Goal: Task Accomplishment & Management: Manage account settings

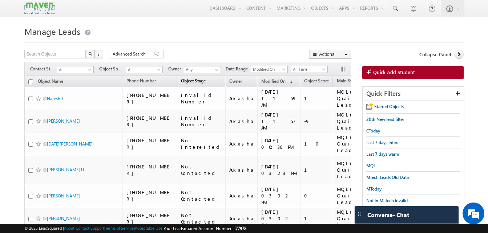
click at [207, 80] on link "Object Stage" at bounding box center [193, 81] width 32 height 9
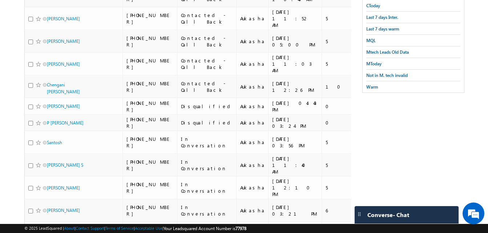
scroll to position [125, 0]
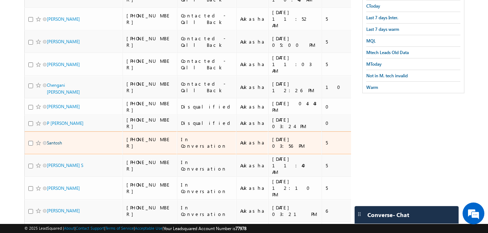
click at [49, 140] on link "Santosh" at bounding box center [54, 142] width 15 height 5
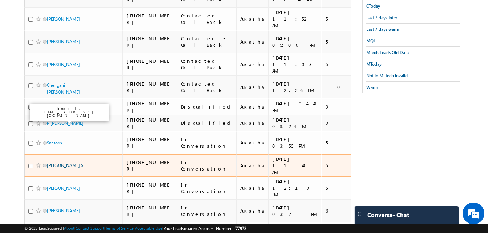
click at [57, 163] on link "Sriram Karthik S" at bounding box center [65, 165] width 36 height 5
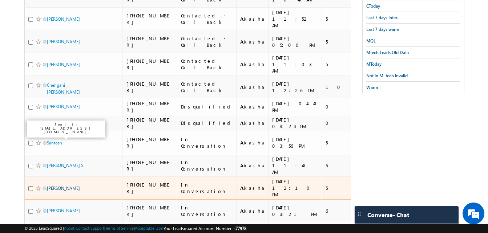
click at [60, 186] on link "Harsh Tiwari" at bounding box center [63, 188] width 33 height 5
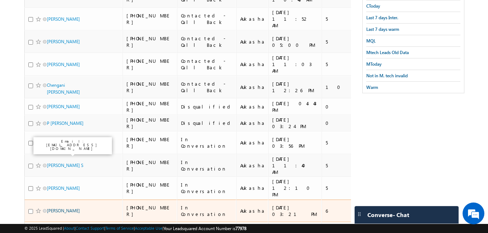
click at [64, 208] on link "Rama Krishna Naidu" at bounding box center [63, 210] width 33 height 5
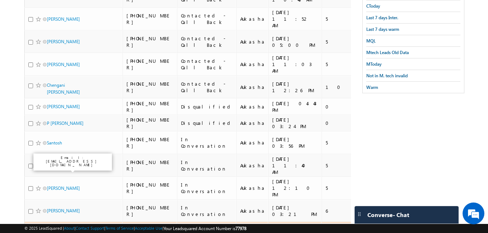
click at [62, 228] on link "RAJA SEKHAR VARDAN ATTIVILLI" at bounding box center [70, 237] width 46 height 19
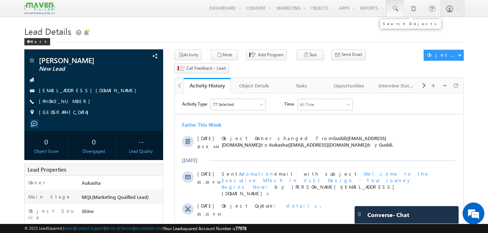
click at [396, 7] on span at bounding box center [394, 8] width 7 height 7
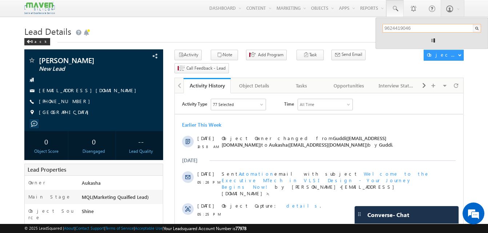
type input "9624419046"
click at [270, 29] on h1 "Lead Details" at bounding box center [243, 31] width 439 height 14
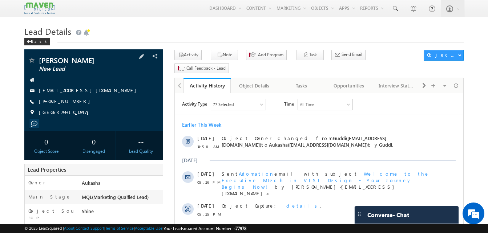
drag, startPoint x: 78, startPoint y: 101, endPoint x: 74, endPoint y: 101, distance: 4.4
click at [74, 101] on div "[PHONE_NUMBER]" at bounding box center [93, 101] width 131 height 7
copy div "[PHONE_NUMBER]"
drag, startPoint x: 80, startPoint y: 102, endPoint x: 74, endPoint y: 102, distance: 5.4
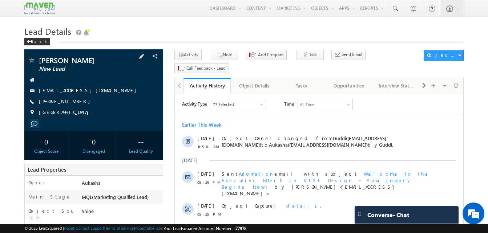
click at [74, 102] on div "+91-9940125161" at bounding box center [93, 101] width 131 height 7
copy div "+91-9940125161"
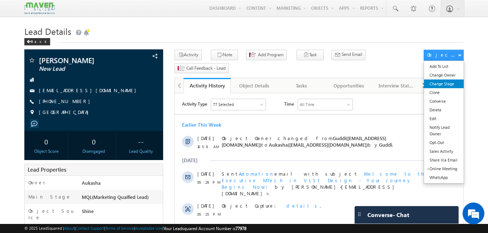
click at [428, 85] on link "Change Stage" at bounding box center [444, 84] width 40 height 9
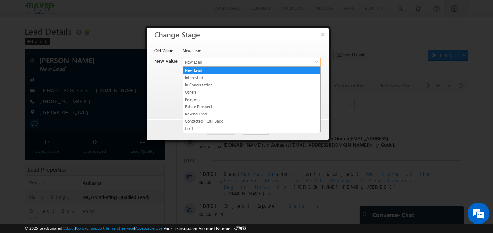
click at [212, 61] on span "New Lead" at bounding box center [239, 62] width 113 height 7
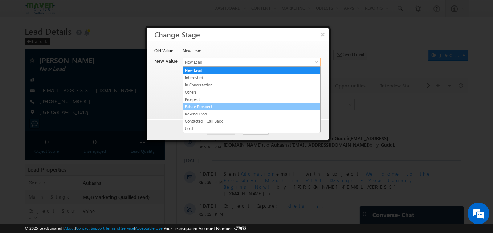
scroll to position [137, 0]
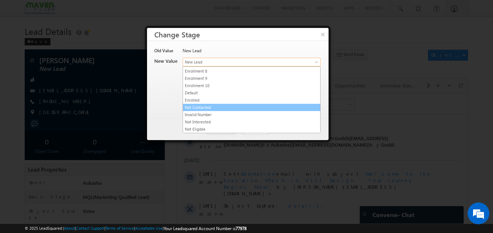
click at [228, 107] on link "Not Contacted" at bounding box center [251, 107] width 137 height 7
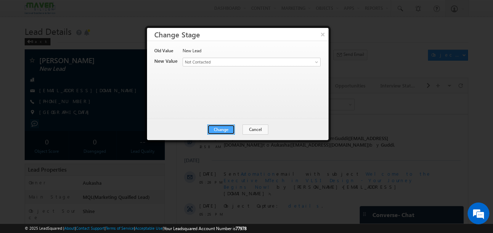
click at [223, 128] on button "Change" at bounding box center [221, 130] width 28 height 10
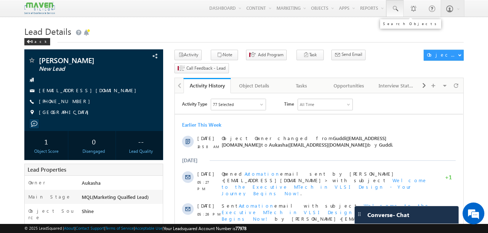
click at [396, 5] on span at bounding box center [394, 8] width 7 height 7
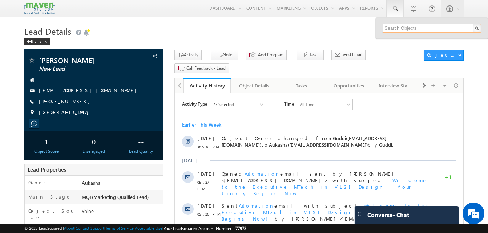
click at [409, 25] on input "text" at bounding box center [431, 28] width 98 height 9
paste input "9624419046"
type input "9624419046"
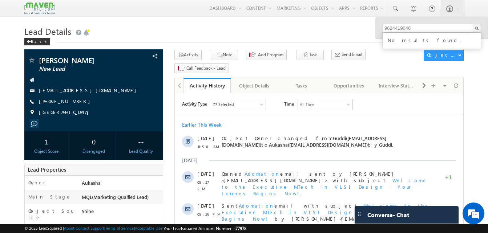
click at [187, 27] on h1 "Lead Details" at bounding box center [243, 31] width 439 height 14
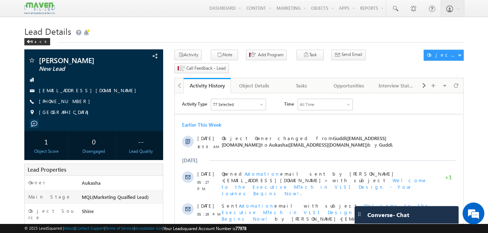
click at [196, 33] on h1 "Lead Details" at bounding box center [243, 31] width 439 height 14
drag, startPoint x: 79, startPoint y: 102, endPoint x: 74, endPoint y: 102, distance: 4.7
click at [74, 102] on div "+91-9008894109" at bounding box center [93, 101] width 131 height 7
copy div "+91-9008894109"
drag, startPoint x: 96, startPoint y: 63, endPoint x: 38, endPoint y: 58, distance: 58.0
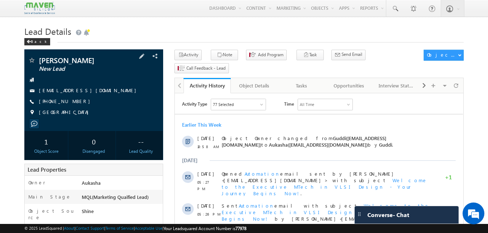
click at [38, 58] on div "Sourav Dasgupta New Lead" at bounding box center [93, 60] width 131 height 7
copy div "Sourav Dasgupta"
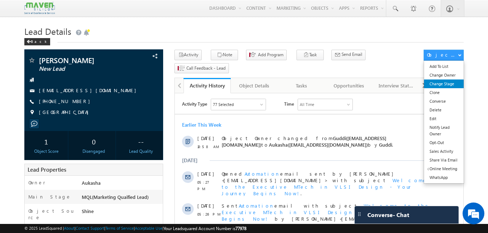
click at [451, 82] on link "Change Stage" at bounding box center [444, 84] width 40 height 9
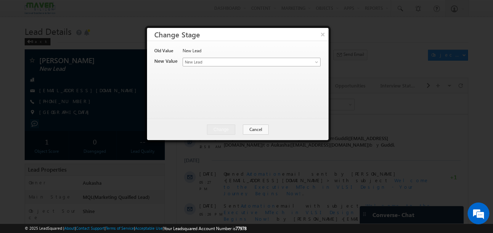
click at [195, 59] on span "New Lead" at bounding box center [239, 62] width 113 height 7
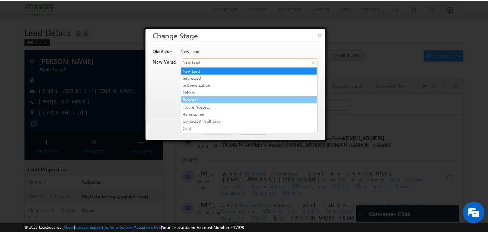
scroll to position [137, 0]
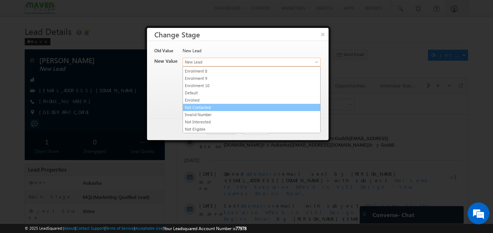
click at [213, 105] on link "Not Contacted" at bounding box center [251, 107] width 137 height 7
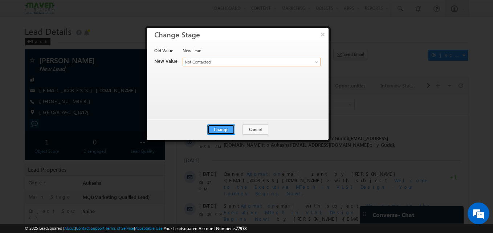
click at [219, 126] on button "Change" at bounding box center [221, 130] width 28 height 10
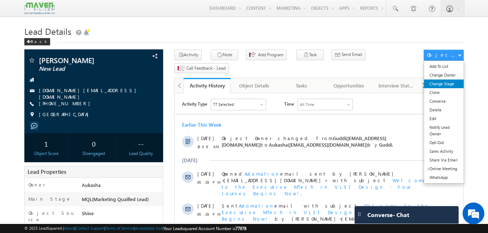
click at [448, 84] on link "Change Stage" at bounding box center [444, 84] width 40 height 9
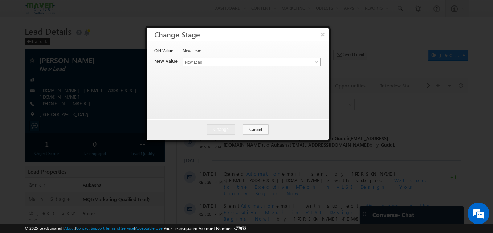
click at [220, 61] on span "New Lead" at bounding box center [239, 62] width 113 height 7
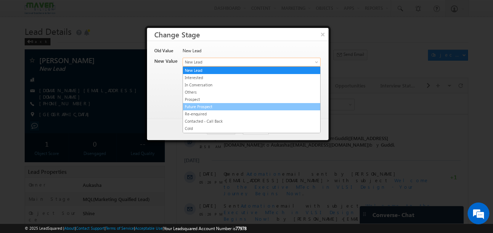
scroll to position [137, 0]
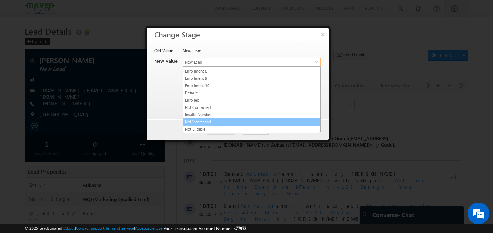
click at [214, 121] on link "Not Interested" at bounding box center [251, 122] width 137 height 7
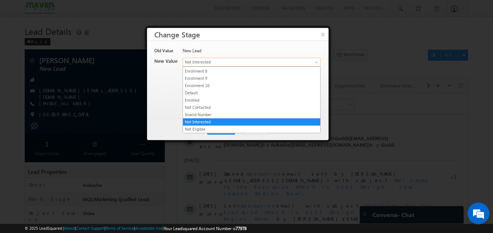
click at [226, 64] on span "Not Interested" at bounding box center [239, 62] width 113 height 7
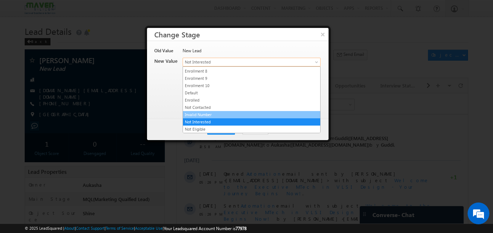
click at [197, 113] on link "Invalid Number" at bounding box center [251, 114] width 137 height 7
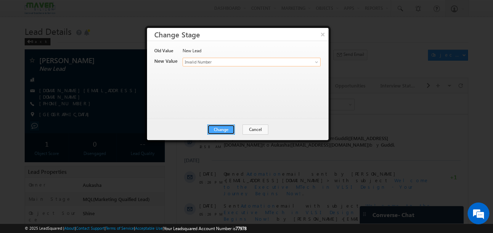
click at [218, 131] on button "Change" at bounding box center [221, 130] width 28 height 10
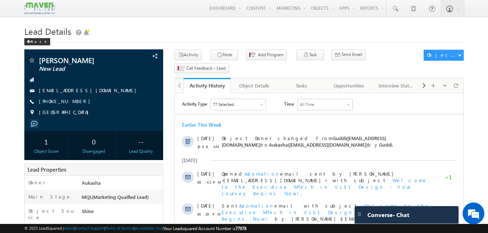
click at [178, 27] on h1 "Lead Details" at bounding box center [243, 31] width 439 height 14
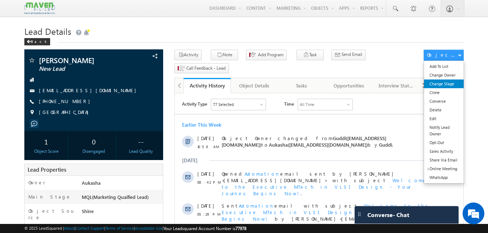
click at [449, 82] on link "Change Stage" at bounding box center [444, 84] width 40 height 9
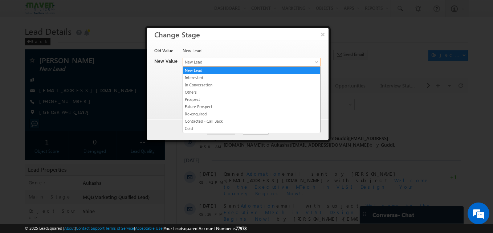
click at [256, 63] on span "New Lead" at bounding box center [239, 62] width 113 height 7
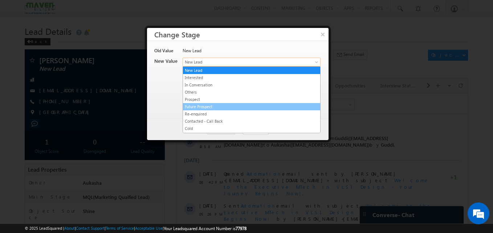
scroll to position [137, 0]
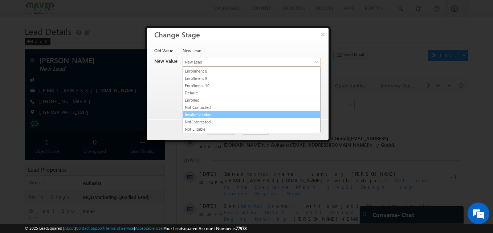
click at [249, 111] on li "Invalid Number" at bounding box center [251, 114] width 137 height 7
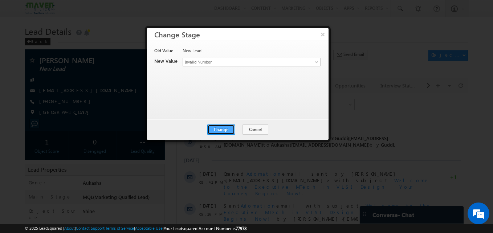
click at [229, 127] on button "Change" at bounding box center [221, 130] width 28 height 10
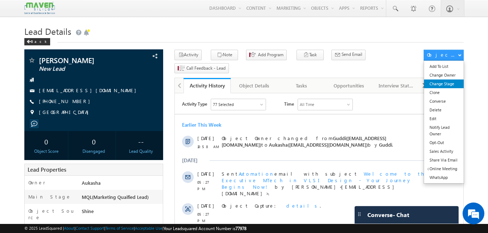
click at [442, 86] on link "Change Stage" at bounding box center [444, 84] width 40 height 9
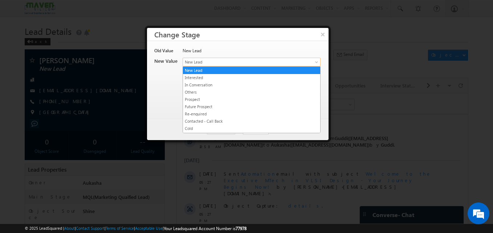
click at [205, 60] on span "New Lead" at bounding box center [239, 62] width 113 height 7
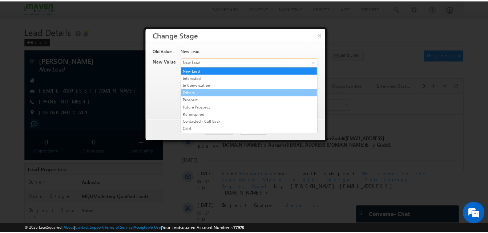
scroll to position [137, 0]
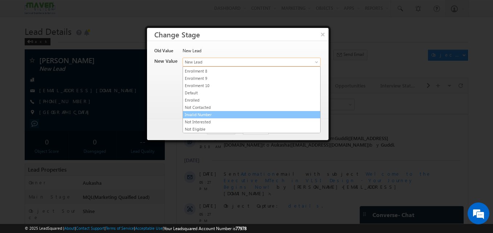
click at [200, 116] on link "Invalid Number" at bounding box center [251, 114] width 137 height 7
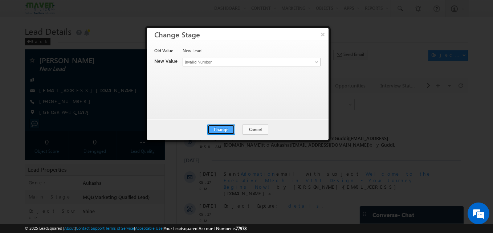
click at [219, 128] on button "Change" at bounding box center [221, 130] width 28 height 10
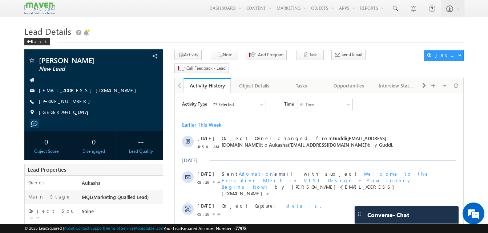
click at [74, 102] on div "+91-9995801989" at bounding box center [93, 101] width 131 height 7
copy div "+91-9995801989"
drag, startPoint x: 96, startPoint y: 60, endPoint x: 41, endPoint y: 57, distance: 54.5
click at [41, 57] on span "ISMAIL IBRAHIM" at bounding box center [81, 60] width 85 height 7
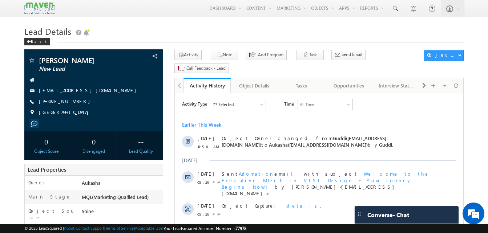
drag, startPoint x: 41, startPoint y: 57, endPoint x: -1, endPoint y: 67, distance: 43.9
drag, startPoint x: 94, startPoint y: 62, endPoint x: 37, endPoint y: 58, distance: 57.9
click at [37, 58] on div "ISMAIL IBRAHIM New Lead" at bounding box center [93, 60] width 131 height 7
copy div "ISMAIL IBRAHIM"
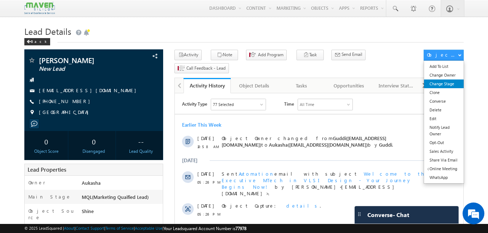
click at [448, 87] on link "Change Stage" at bounding box center [444, 84] width 40 height 9
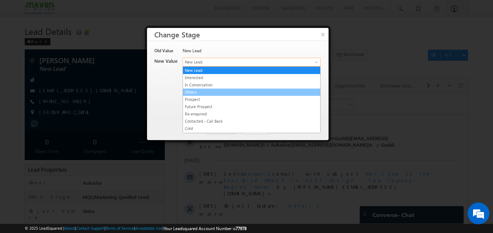
drag, startPoint x: 217, startPoint y: 65, endPoint x: 231, endPoint y: 90, distance: 29.2
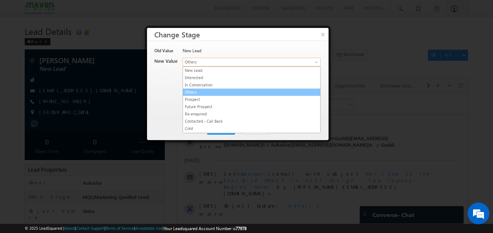
drag, startPoint x: 217, startPoint y: 65, endPoint x: 233, endPoint y: 96, distance: 34.8
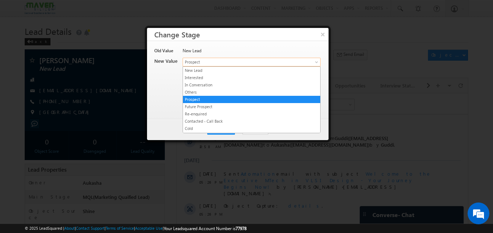
click at [227, 64] on span "Prospect" at bounding box center [239, 62] width 113 height 7
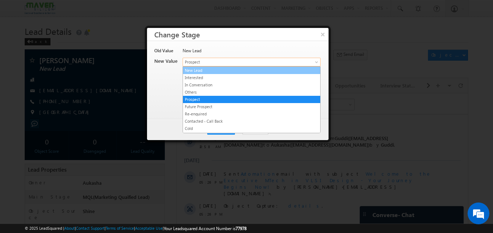
scroll to position [137, 0]
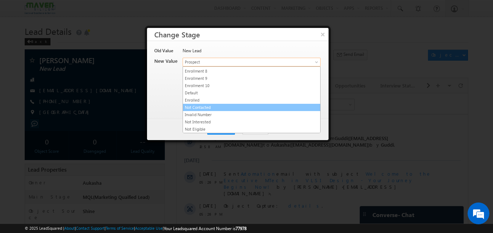
click at [199, 105] on link "Not Contacted" at bounding box center [251, 107] width 137 height 7
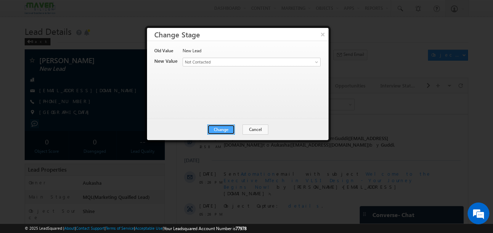
click at [227, 128] on button "Change" at bounding box center [221, 130] width 28 height 10
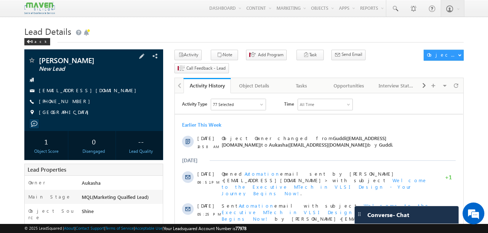
drag, startPoint x: 78, startPoint y: 103, endPoint x: 74, endPoint y: 103, distance: 4.4
click at [74, 103] on div "[PHONE_NUMBER]" at bounding box center [93, 101] width 131 height 7
copy div "[PHONE_NUMBER]"
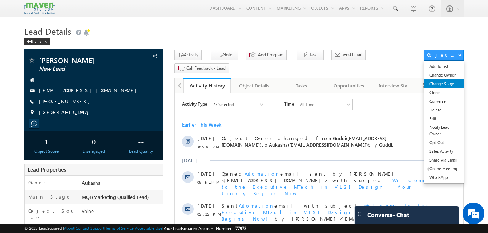
click at [455, 86] on link "Change Stage" at bounding box center [444, 84] width 40 height 9
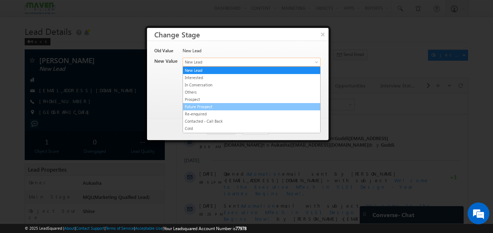
drag, startPoint x: 217, startPoint y: 63, endPoint x: 260, endPoint y: 110, distance: 63.7
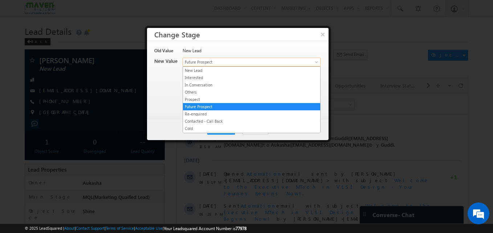
drag, startPoint x: 260, startPoint y: 64, endPoint x: 251, endPoint y: 93, distance: 30.2
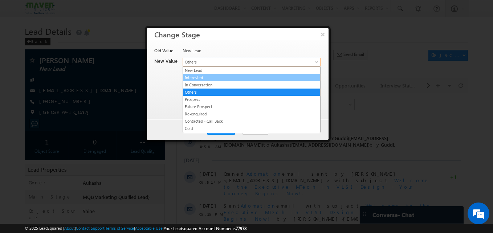
drag, startPoint x: 246, startPoint y: 61, endPoint x: 259, endPoint y: 82, distance: 24.0
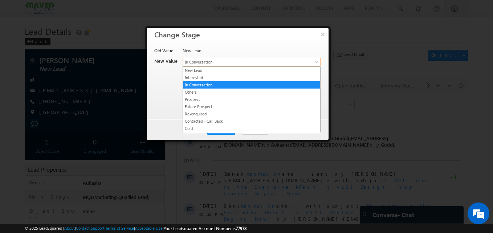
click at [275, 62] on span "In Conversation" at bounding box center [239, 62] width 113 height 7
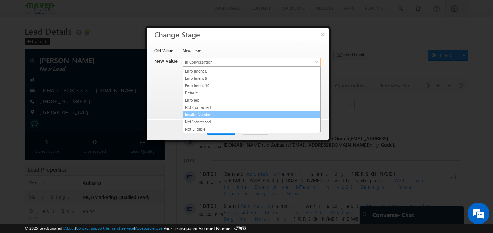
click at [223, 115] on link "Invalid Number" at bounding box center [251, 114] width 137 height 7
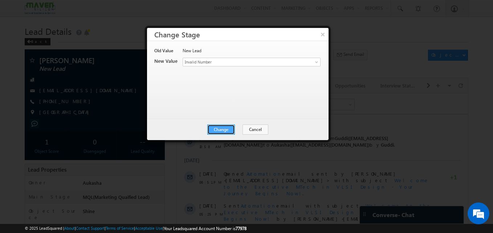
click at [231, 130] on button "Change" at bounding box center [221, 130] width 28 height 10
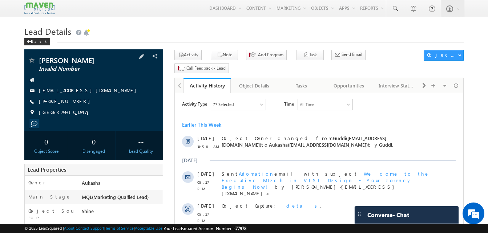
click at [74, 102] on div "+91-7676389731" at bounding box center [93, 101] width 131 height 7
copy div "+91-7676389731"
drag, startPoint x: 84, startPoint y: 61, endPoint x: 40, endPoint y: 60, distance: 43.9
click at [40, 60] on span "sahiba singh" at bounding box center [81, 60] width 85 height 7
copy span "sahiba singh"
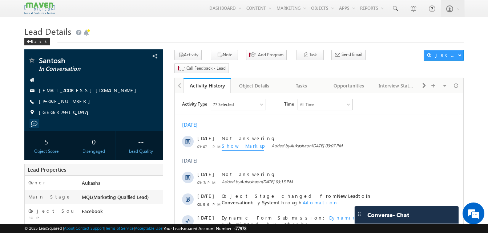
drag, startPoint x: 80, startPoint y: 102, endPoint x: 73, endPoint y: 103, distance: 6.2
click at [73, 103] on div "+91-8754760023" at bounding box center [93, 101] width 131 height 7
copy div "+91-8754760023"
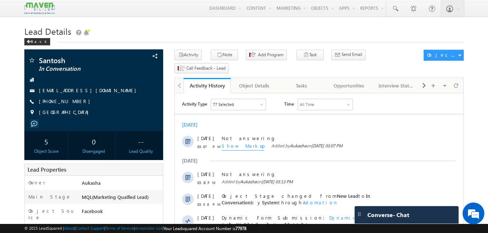
click at [217, 57] on icon "button" at bounding box center [220, 55] width 6 height 7
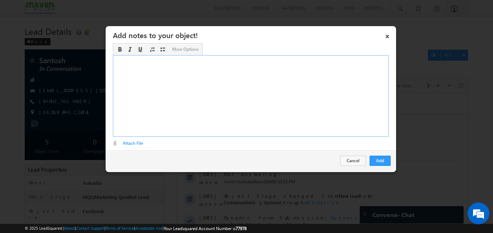
click at [237, 96] on div "Rich Text Editor, Description-inline-editor-div" at bounding box center [251, 96] width 276 height 82
click at [386, 163] on button "Add" at bounding box center [380, 161] width 21 height 10
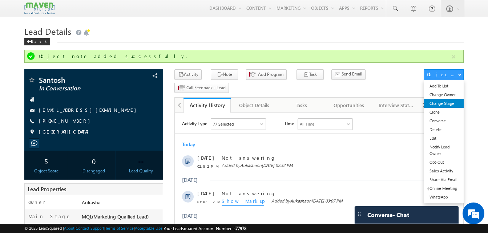
click at [443, 104] on link "Change Stage" at bounding box center [444, 103] width 40 height 9
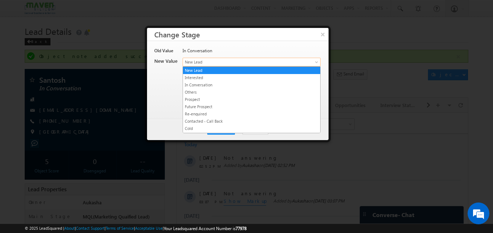
drag, startPoint x: 215, startPoint y: 58, endPoint x: 241, endPoint y: 116, distance: 63.0
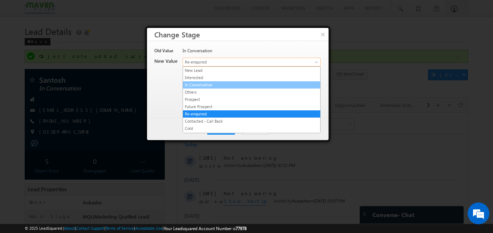
drag, startPoint x: 224, startPoint y: 65, endPoint x: 251, endPoint y: 96, distance: 41.2
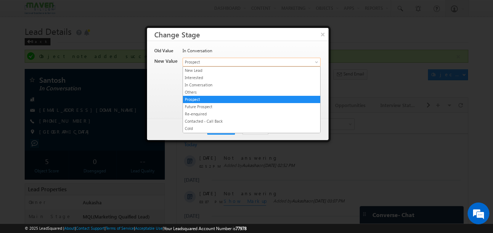
click at [241, 65] on link "Prospect" at bounding box center [252, 62] width 138 height 9
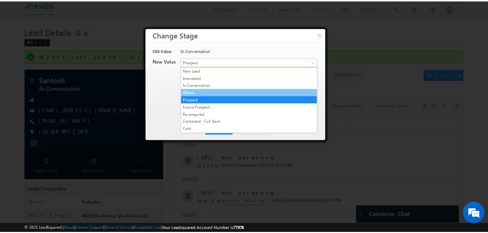
scroll to position [137, 0]
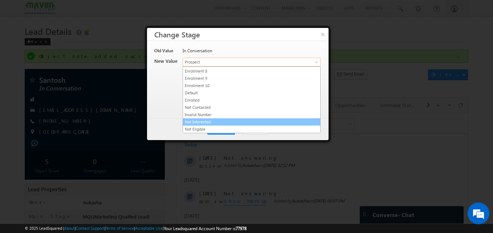
click at [215, 122] on link "Not Interested" at bounding box center [251, 122] width 137 height 7
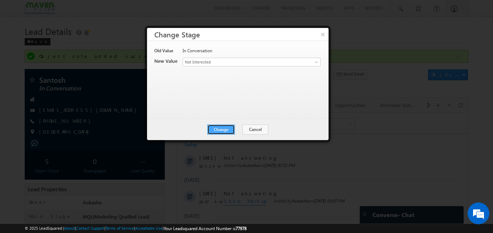
click at [223, 130] on button "Change" at bounding box center [221, 130] width 28 height 10
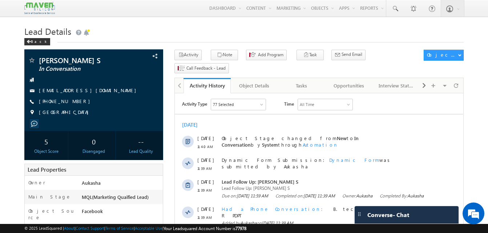
drag, startPoint x: 80, startPoint y: 102, endPoint x: 74, endPoint y: 103, distance: 5.9
click at [74, 103] on div "+91-9789592408" at bounding box center [93, 101] width 131 height 7
copy div "+91-9789592408"
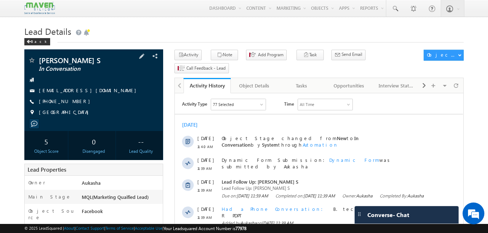
drag, startPoint x: 82, startPoint y: 102, endPoint x: 74, endPoint y: 101, distance: 7.3
click at [74, 101] on div "+91-9789592408" at bounding box center [93, 101] width 131 height 7
copy div "+91-9789592408"
click at [211, 52] on button "Note" at bounding box center [224, 55] width 27 height 11
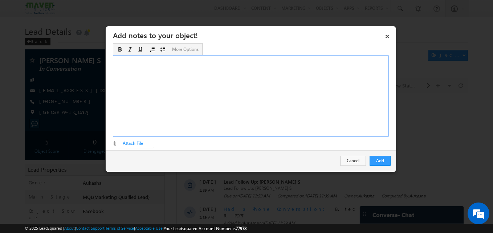
click at [252, 85] on div "Rich Text Editor, Description-inline-editor-div" at bounding box center [251, 96] width 276 height 82
click at [387, 164] on button "Add" at bounding box center [380, 161] width 21 height 10
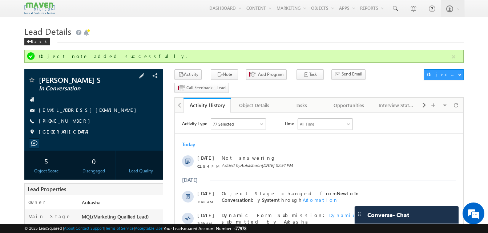
click at [74, 123] on div "+91-9789592408" at bounding box center [93, 121] width 131 height 7
copy div "+91-9789592408"
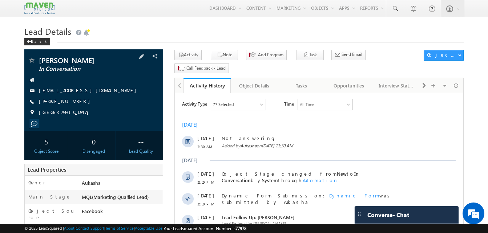
click at [31, 56] on div "Harsh Tiwari In Conversation harshtiwari35260@gmail.com" at bounding box center [93, 90] width 139 height 82
click at [74, 102] on div "+91-8978318705" at bounding box center [93, 101] width 131 height 7
copy div "+91-8978318705"
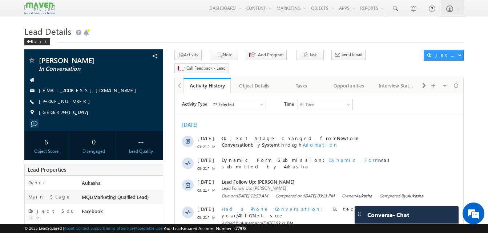
click at [180, 42] on div "Back" at bounding box center [243, 40] width 439 height 5
drag, startPoint x: 80, startPoint y: 102, endPoint x: 74, endPoint y: 102, distance: 5.1
click at [74, 102] on div "[PHONE_NUMBER]" at bounding box center [93, 101] width 131 height 7
copy div "[PHONE_NUMBER]"
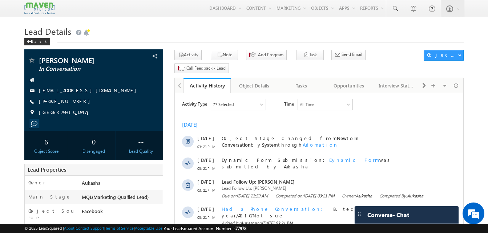
drag, startPoint x: 81, startPoint y: 100, endPoint x: 75, endPoint y: 101, distance: 6.0
click at [75, 101] on div "+91-6303001558" at bounding box center [93, 101] width 131 height 7
drag, startPoint x: 78, startPoint y: 101, endPoint x: 74, endPoint y: 102, distance: 4.4
click at [74, 102] on div "+91-6303001558" at bounding box center [93, 101] width 131 height 7
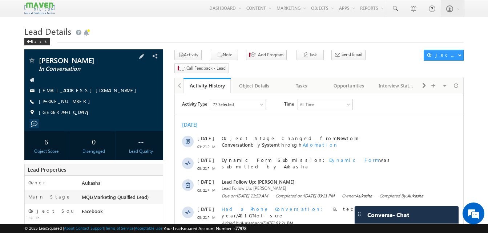
copy div "+91-6303001558"
click at [228, 55] on button "Note" at bounding box center [224, 55] width 27 height 11
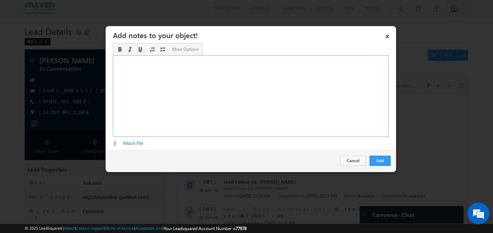
click at [265, 68] on div "Rich Text Editor, Description-inline-editor-div" at bounding box center [251, 96] width 276 height 82
click at [375, 163] on button "Add" at bounding box center [380, 161] width 21 height 10
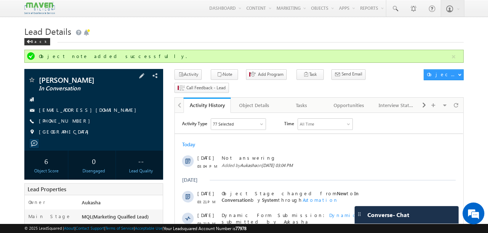
click at [74, 122] on div "+91-6303001558" at bounding box center [93, 121] width 131 height 7
copy div "+91-6303001558"
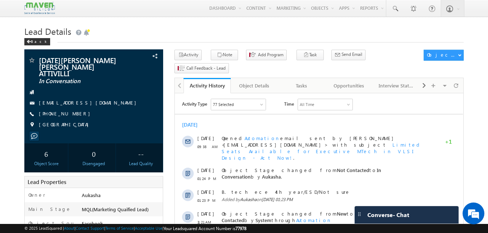
drag, startPoint x: 78, startPoint y: 107, endPoint x: 74, endPoint y: 108, distance: 4.1
click at [74, 110] on div "[PHONE_NUMBER]" at bounding box center [93, 113] width 131 height 7
copy div "[PHONE_NUMBER]"
click at [181, 15] on div "Menu Aukasha lsq5@ maven -sili con.c om crmma ven" at bounding box center [243, 8] width 439 height 17
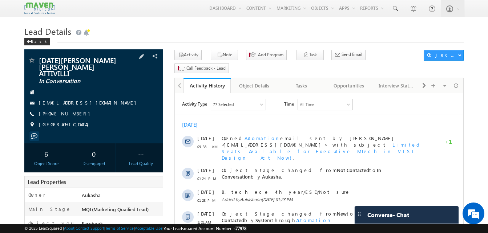
drag, startPoint x: 83, startPoint y: 108, endPoint x: 75, endPoint y: 109, distance: 8.0
click at [75, 110] on div "[PHONE_NUMBER]" at bounding box center [93, 113] width 131 height 7
click at [73, 110] on div "[PHONE_NUMBER]" at bounding box center [93, 113] width 131 height 7
copy div "[PHONE_NUMBER]"
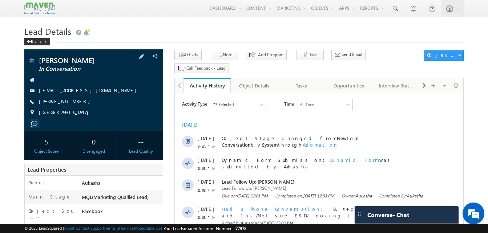
drag, startPoint x: 82, startPoint y: 105, endPoint x: 74, endPoint y: 104, distance: 8.1
click at [74, 104] on div "[PHONE_NUMBER]" at bounding box center [93, 101] width 131 height 7
copy div "+91-7385142418"
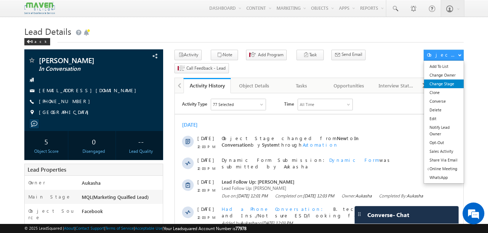
click at [445, 85] on link "Change Stage" at bounding box center [444, 84] width 40 height 9
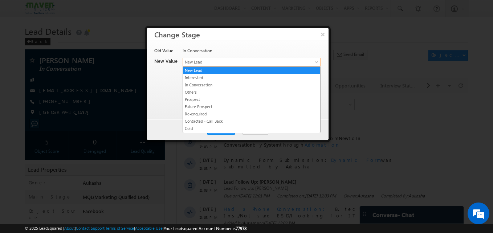
click at [209, 61] on span "New Lead" at bounding box center [239, 62] width 113 height 7
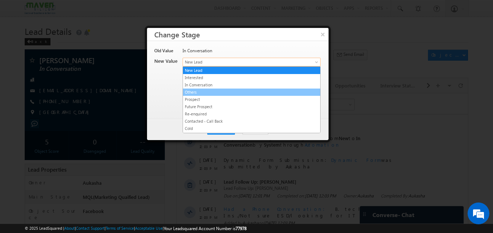
scroll to position [137, 0]
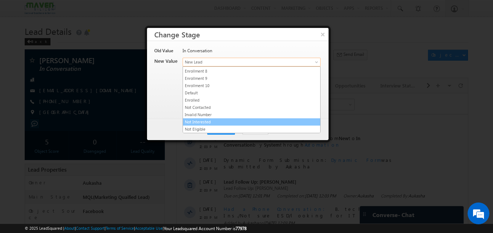
click at [200, 120] on link "Not Interested" at bounding box center [251, 122] width 137 height 7
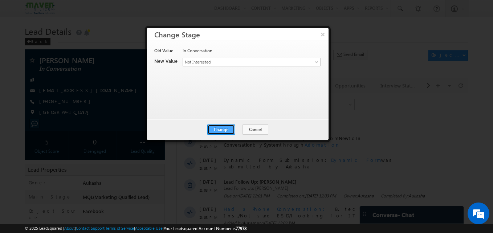
click at [230, 130] on button "Change" at bounding box center [221, 130] width 28 height 10
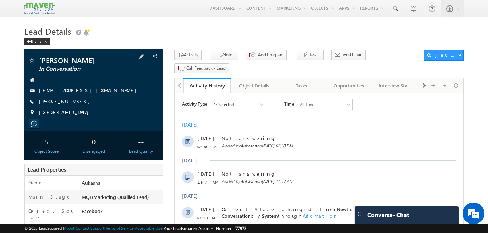
drag, startPoint x: 78, startPoint y: 102, endPoint x: 73, endPoint y: 102, distance: 4.7
click at [73, 102] on div "[PHONE_NUMBER]" at bounding box center [93, 101] width 131 height 7
copy div "[PHONE_NUMBER]"
click at [249, 29] on h1 "Lead Details" at bounding box center [243, 31] width 439 height 14
click at [159, 46] on div "Lead Details Back" at bounding box center [243, 37] width 439 height 26
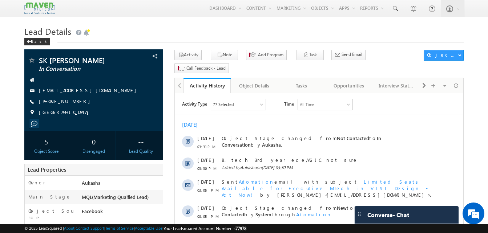
click at [232, 24] on h1 "Lead Details" at bounding box center [243, 31] width 439 height 14
drag, startPoint x: 80, startPoint y: 100, endPoint x: 74, endPoint y: 102, distance: 6.0
click at [74, 102] on div "[PHONE_NUMBER]" at bounding box center [93, 101] width 131 height 7
copy div "[PHONE_NUMBER]"
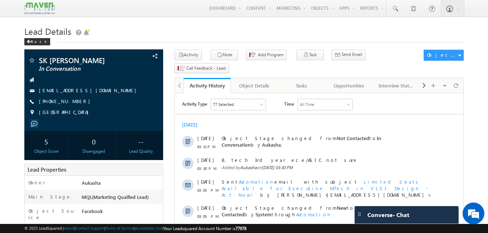
copy div "[PHONE_NUMBER]"
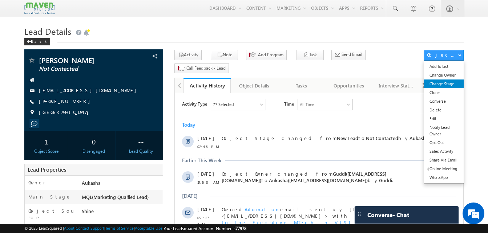
click at [454, 86] on link "Change Stage" at bounding box center [444, 84] width 40 height 9
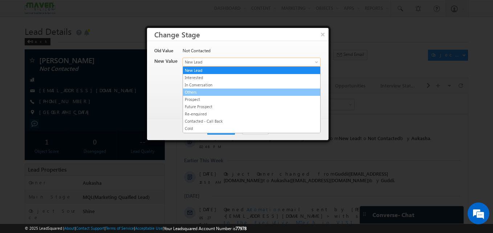
drag, startPoint x: 221, startPoint y: 63, endPoint x: 219, endPoint y: 91, distance: 28.4
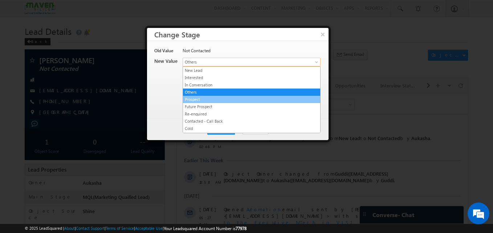
drag, startPoint x: 223, startPoint y: 64, endPoint x: 248, endPoint y: 103, distance: 46.5
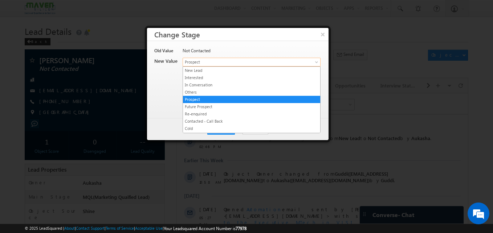
click at [243, 61] on span "Prospect" at bounding box center [239, 62] width 113 height 7
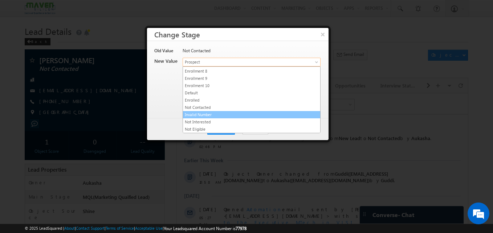
click at [198, 114] on link "Invalid Number" at bounding box center [251, 114] width 137 height 7
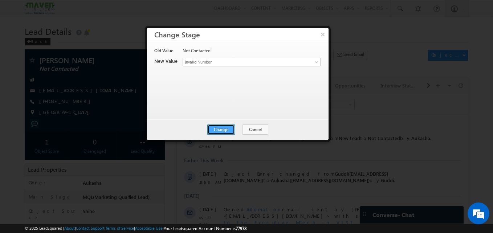
click at [229, 129] on button "Change" at bounding box center [221, 130] width 28 height 10
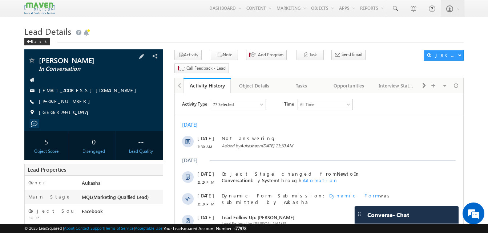
drag, startPoint x: 79, startPoint y: 102, endPoint x: 74, endPoint y: 103, distance: 4.4
click at [74, 103] on div "[PHONE_NUMBER]" at bounding box center [93, 101] width 131 height 7
copy div "[PHONE_NUMBER]"
click at [224, 54] on button "Note" at bounding box center [224, 55] width 27 height 11
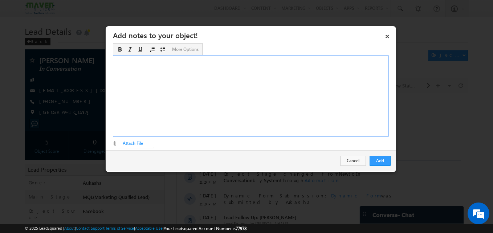
click at [292, 78] on div "Rich Text Editor, Description-inline-editor-div" at bounding box center [251, 96] width 276 height 82
click at [374, 158] on button "Add" at bounding box center [380, 161] width 21 height 10
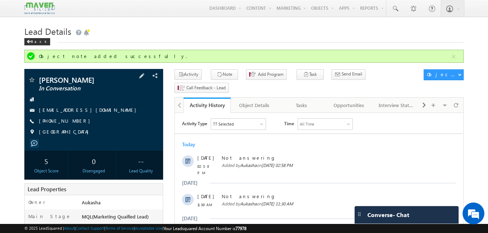
drag, startPoint x: 74, startPoint y: 121, endPoint x: 50, endPoint y: 122, distance: 24.3
click at [50, 122] on span "+91-8978318705" at bounding box center [66, 121] width 55 height 7
copy span "8978318705"
drag, startPoint x: 74, startPoint y: 122, endPoint x: 48, endPoint y: 122, distance: 26.2
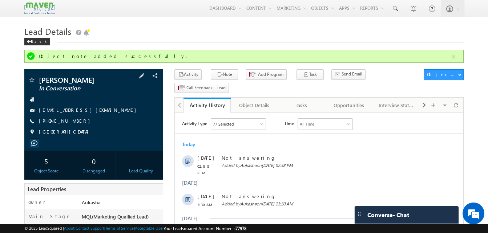
click at [48, 122] on span "+91-8978318705" at bounding box center [66, 121] width 55 height 7
copy span "8978318705"
